Goal: Information Seeking & Learning: Learn about a topic

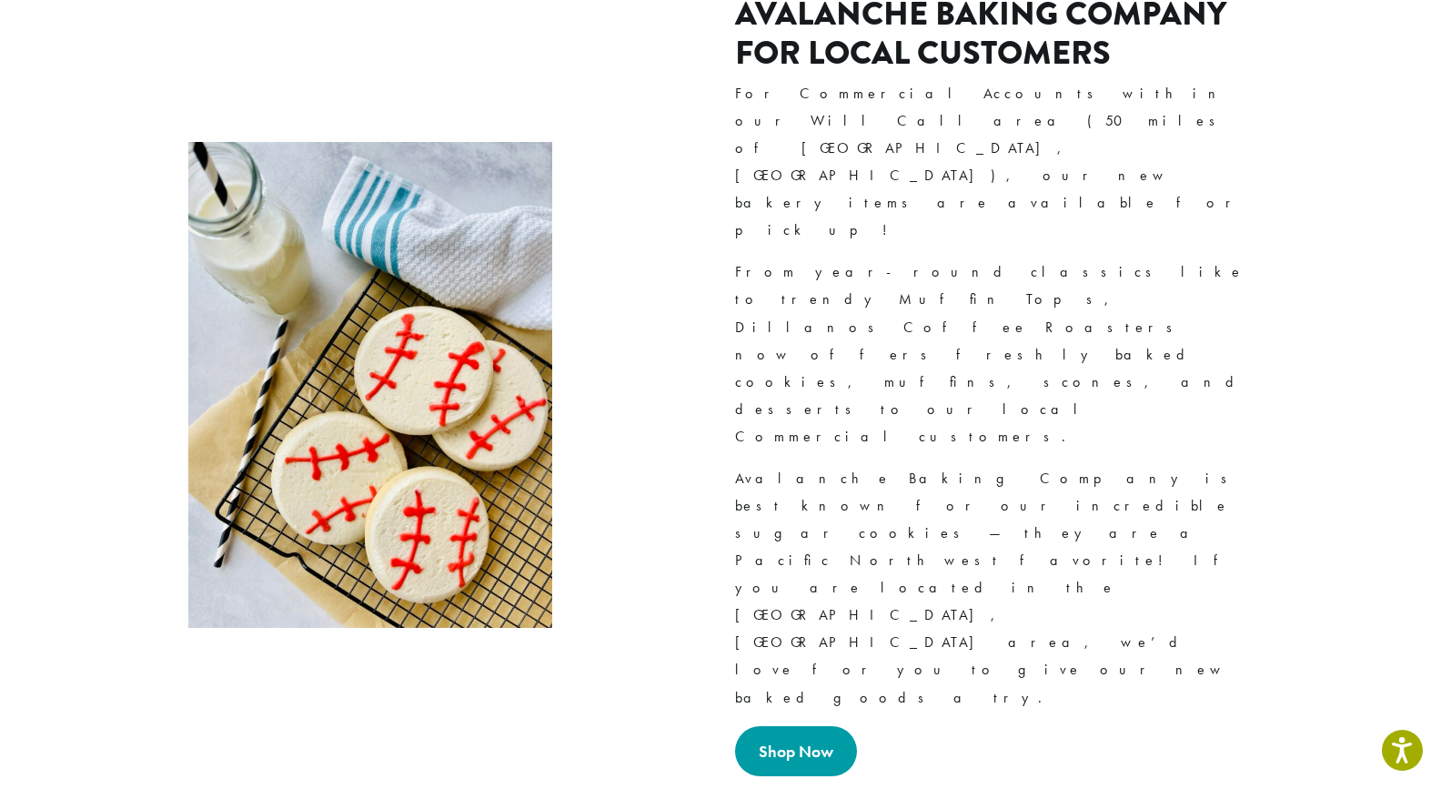
scroll to position [1727, 0]
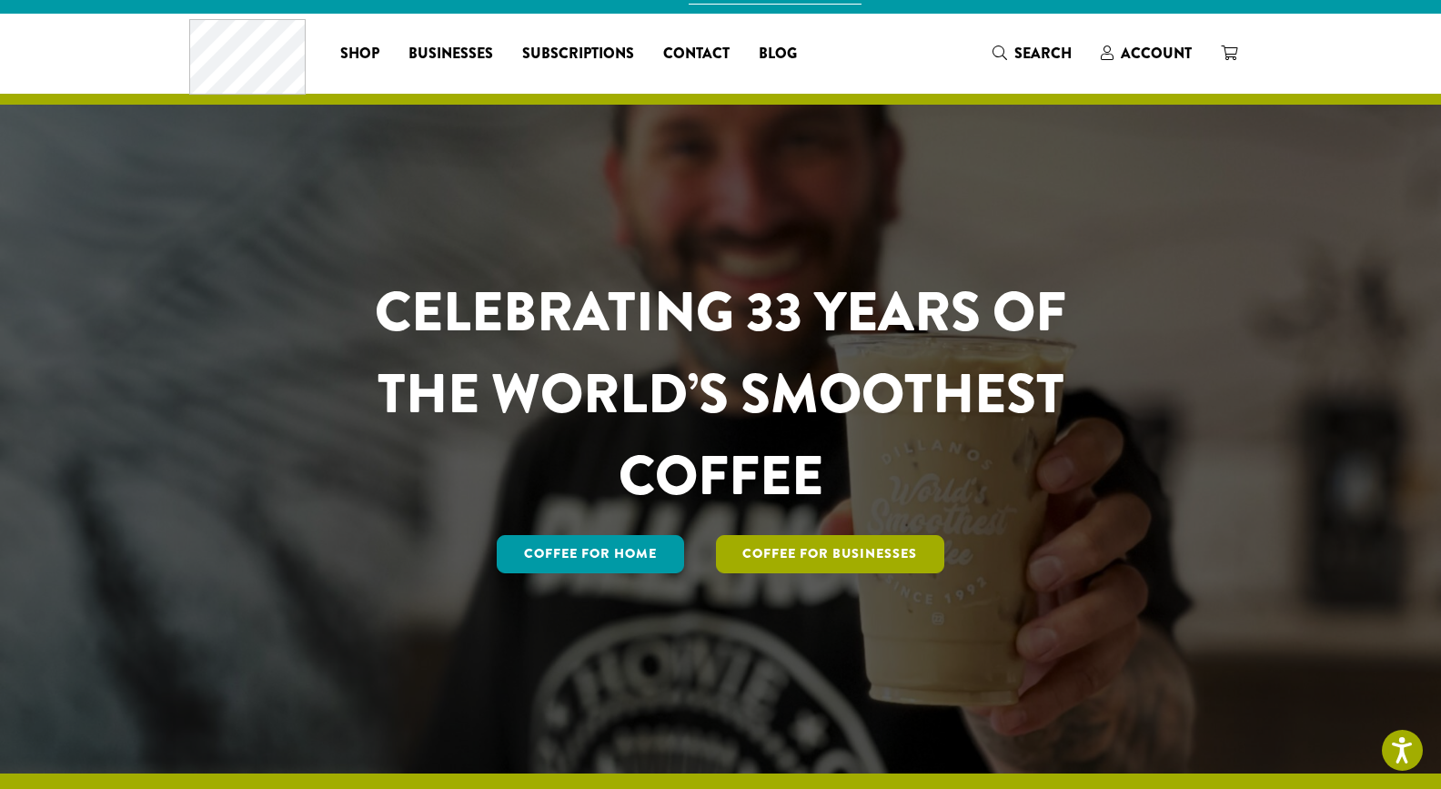
scroll to position [23, 0]
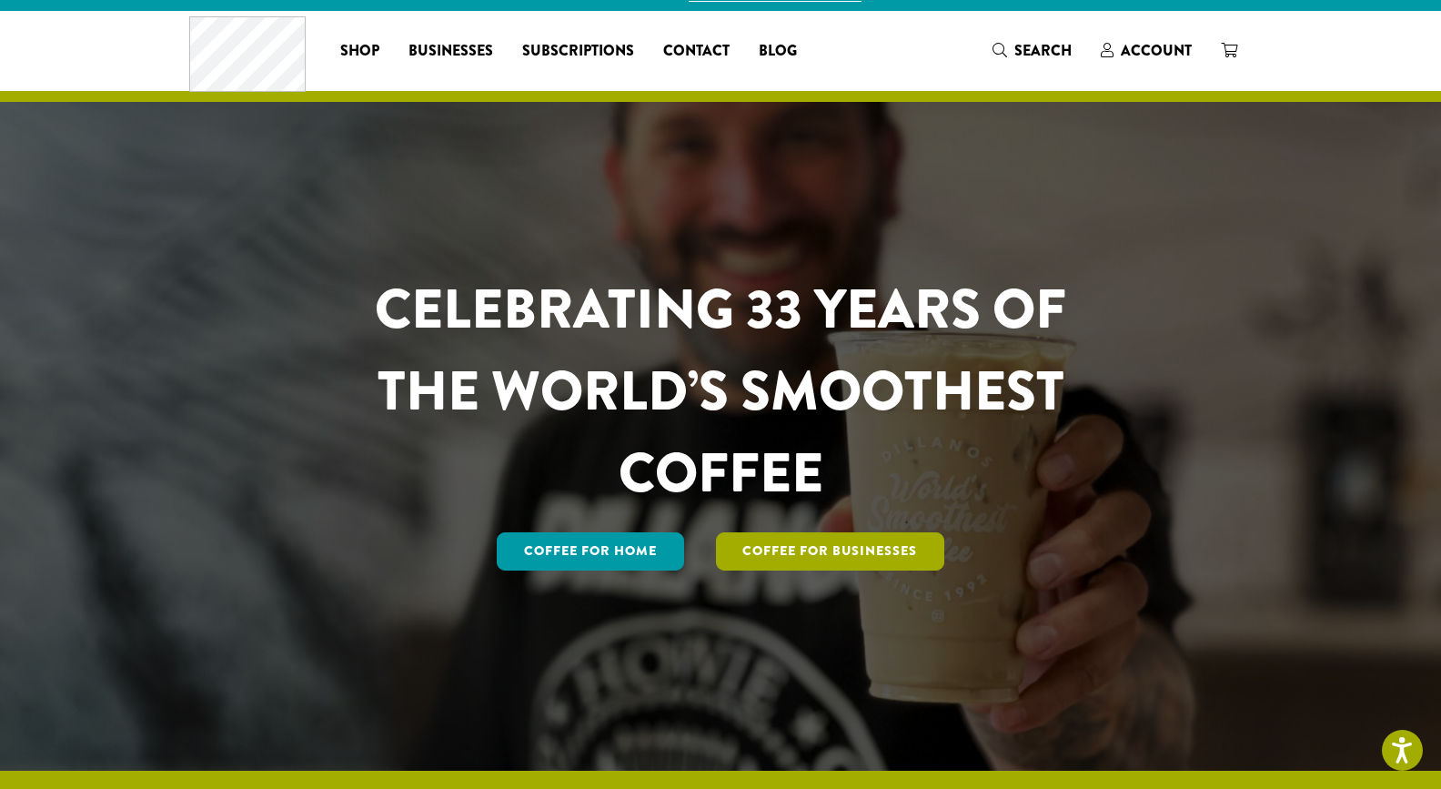
click at [894, 569] on link "Coffee For Businesses" at bounding box center [830, 551] width 229 height 38
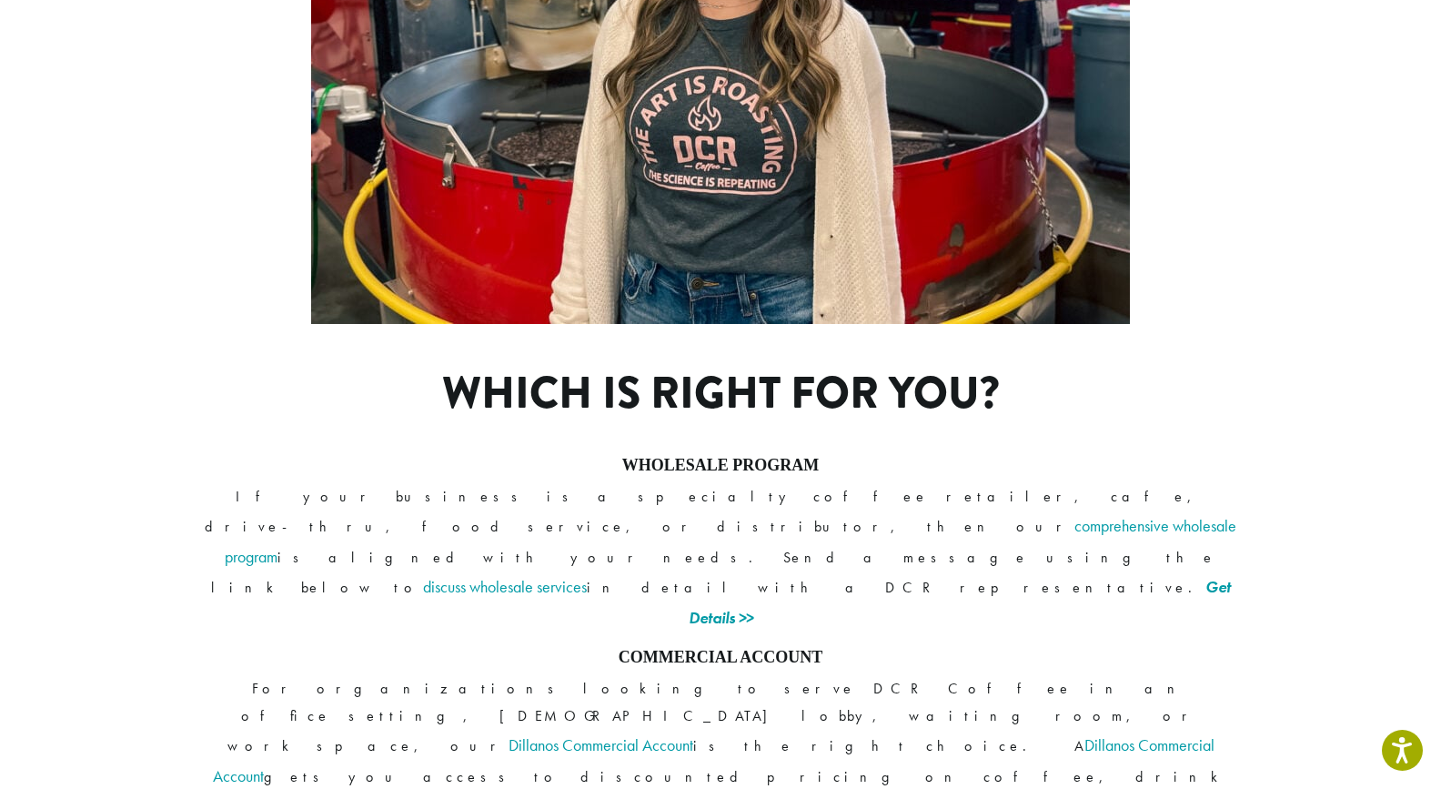
scroll to position [1203, 0]
click at [955, 575] on link "Get Details >>" at bounding box center [960, 601] width 542 height 52
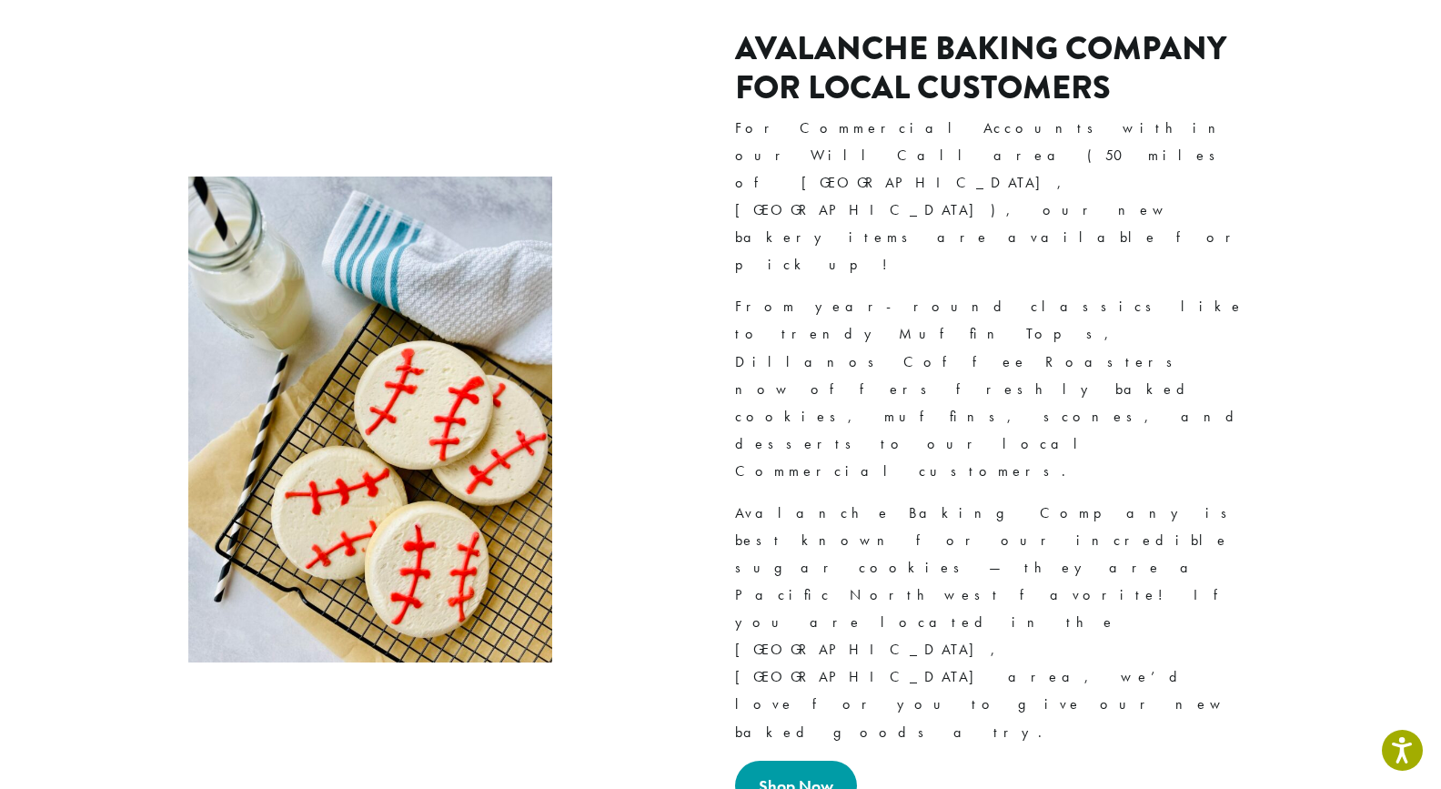
scroll to position [1693, 0]
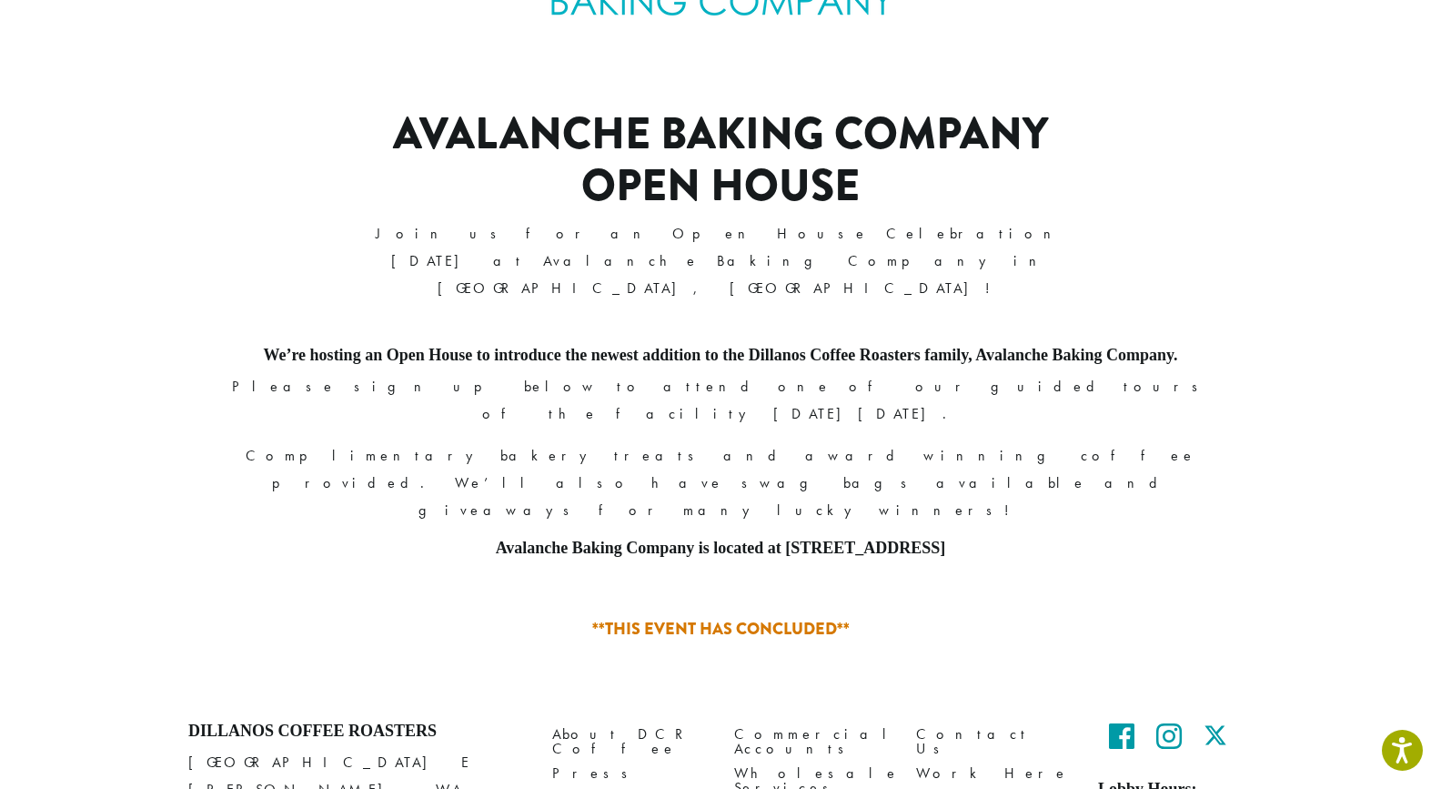
scroll to position [603, 0]
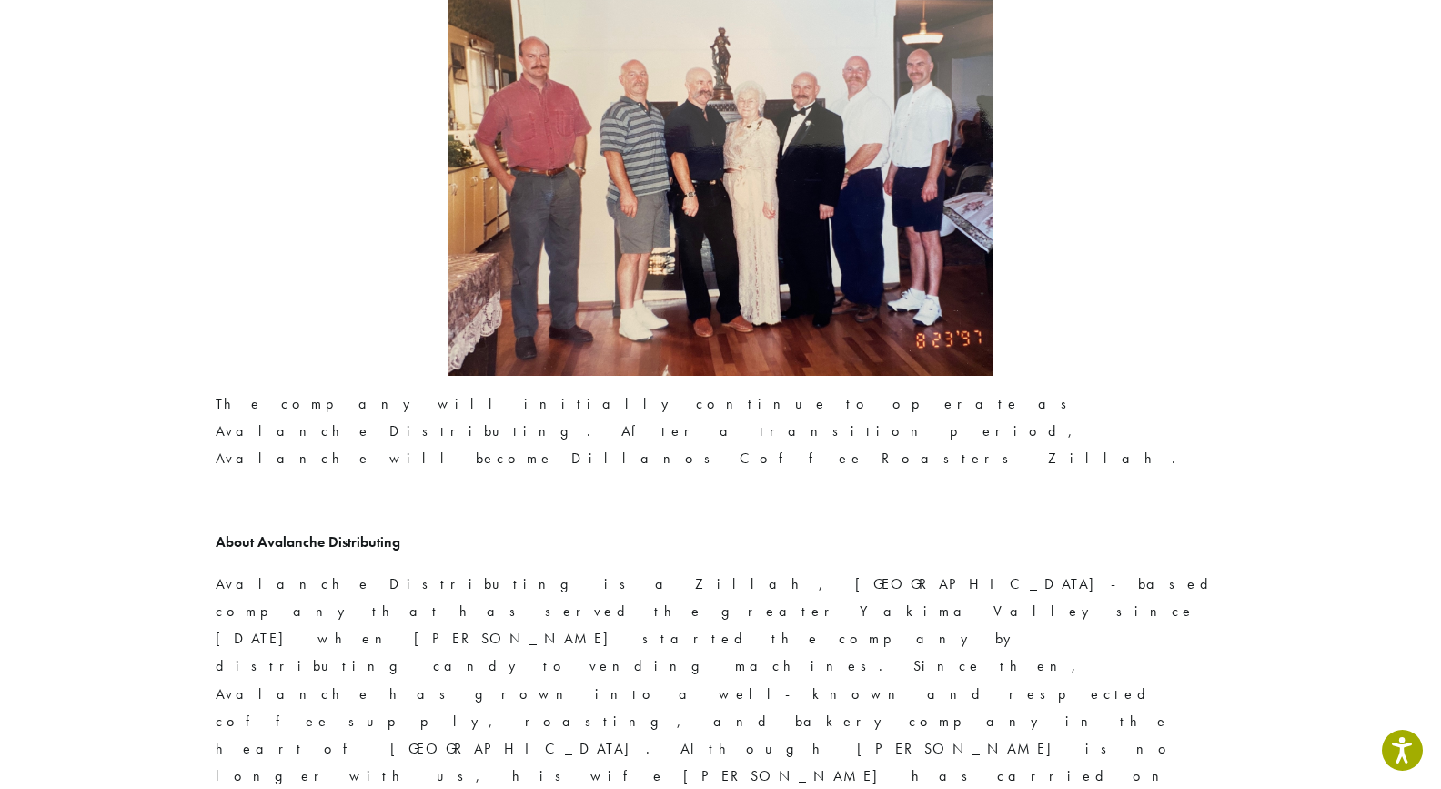
scroll to position [2918, 0]
